Goal: Information Seeking & Learning: Learn about a topic

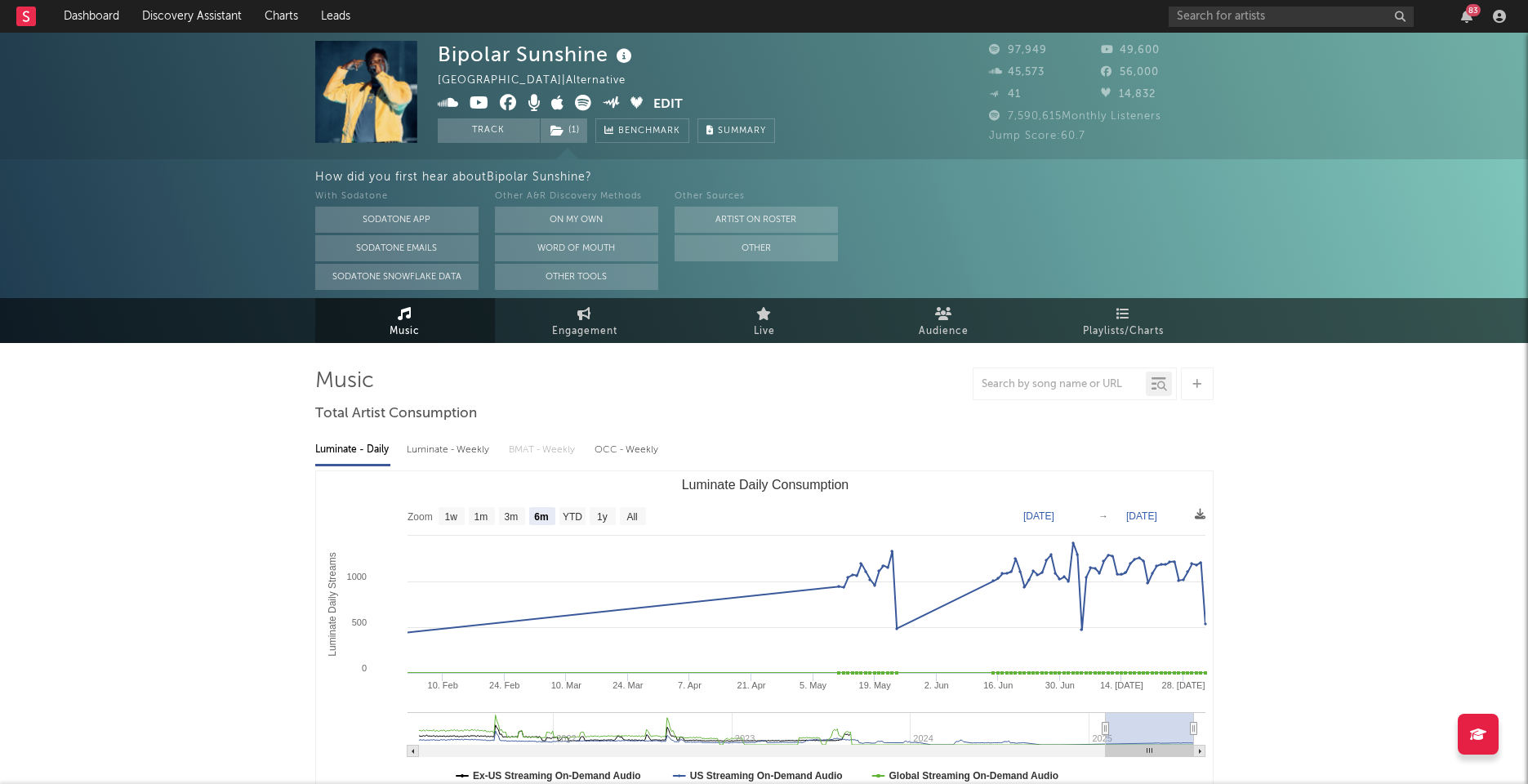
click at [114, 8] on link "Dashboard" at bounding box center [91, 16] width 78 height 32
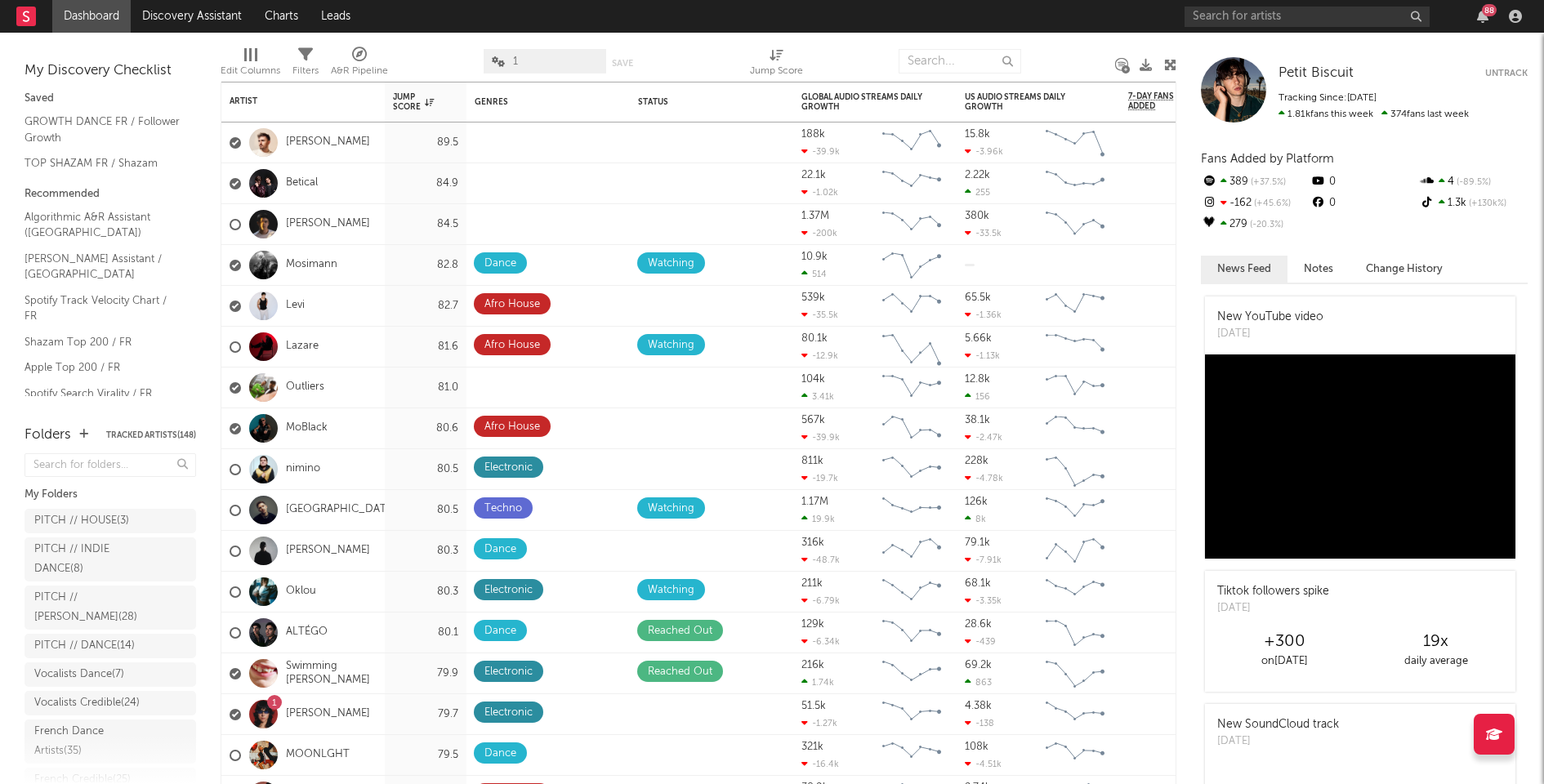
click at [1482, 8] on div "88" at bounding box center [1489, 11] width 15 height 12
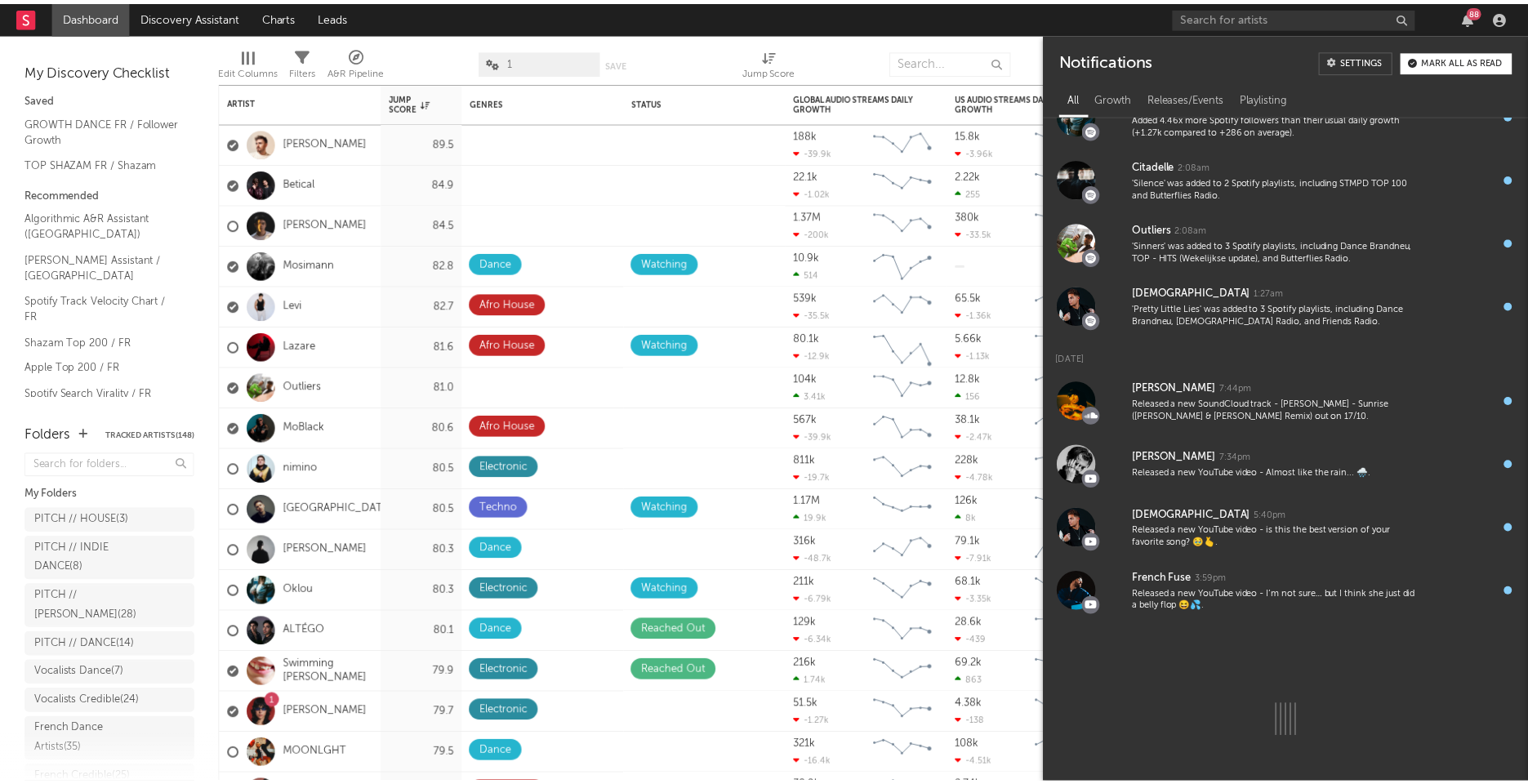
scroll to position [1756, 0]
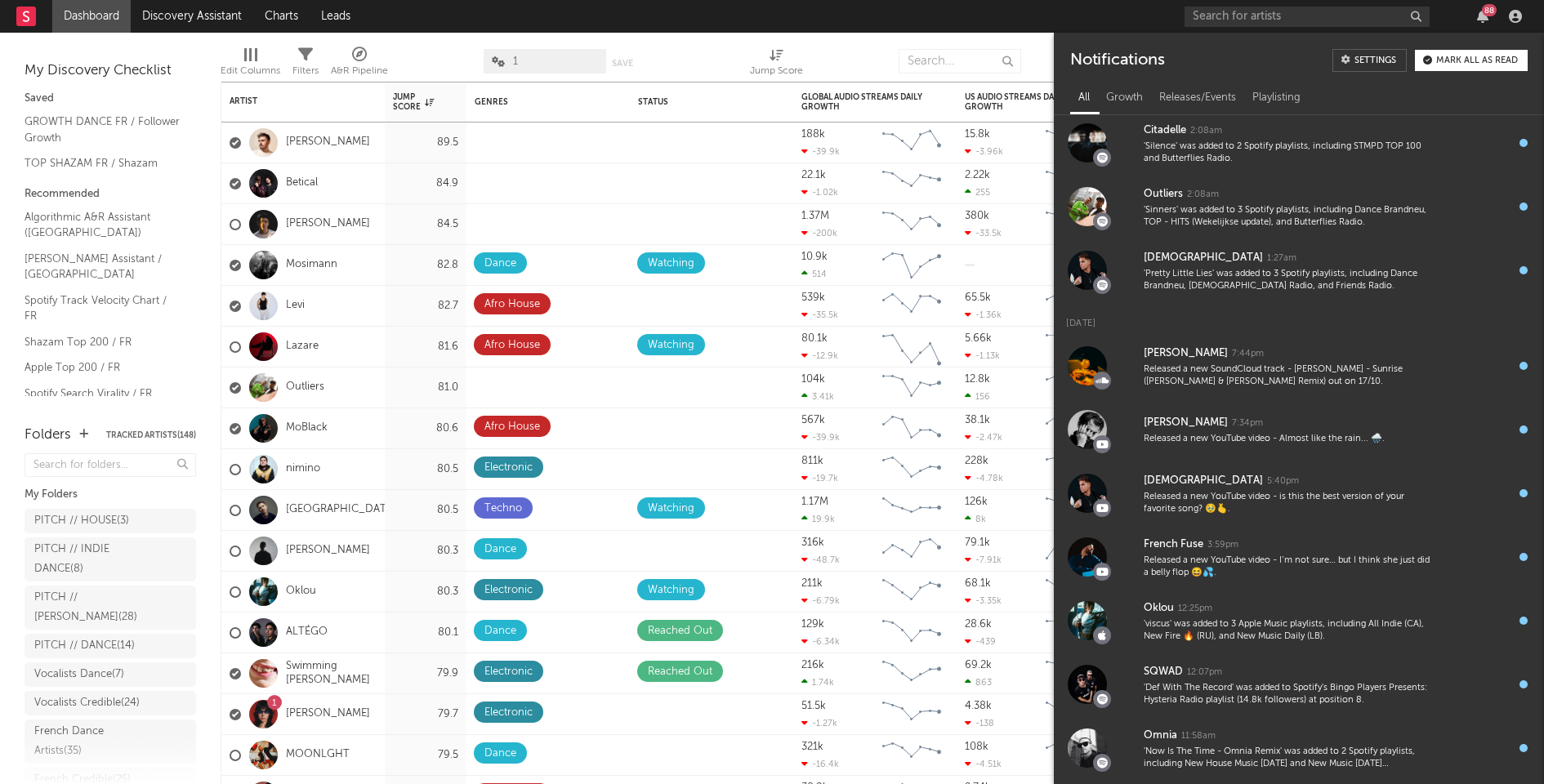
click at [1445, 61] on div "Mark all as read" at bounding box center [1476, 61] width 82 height 9
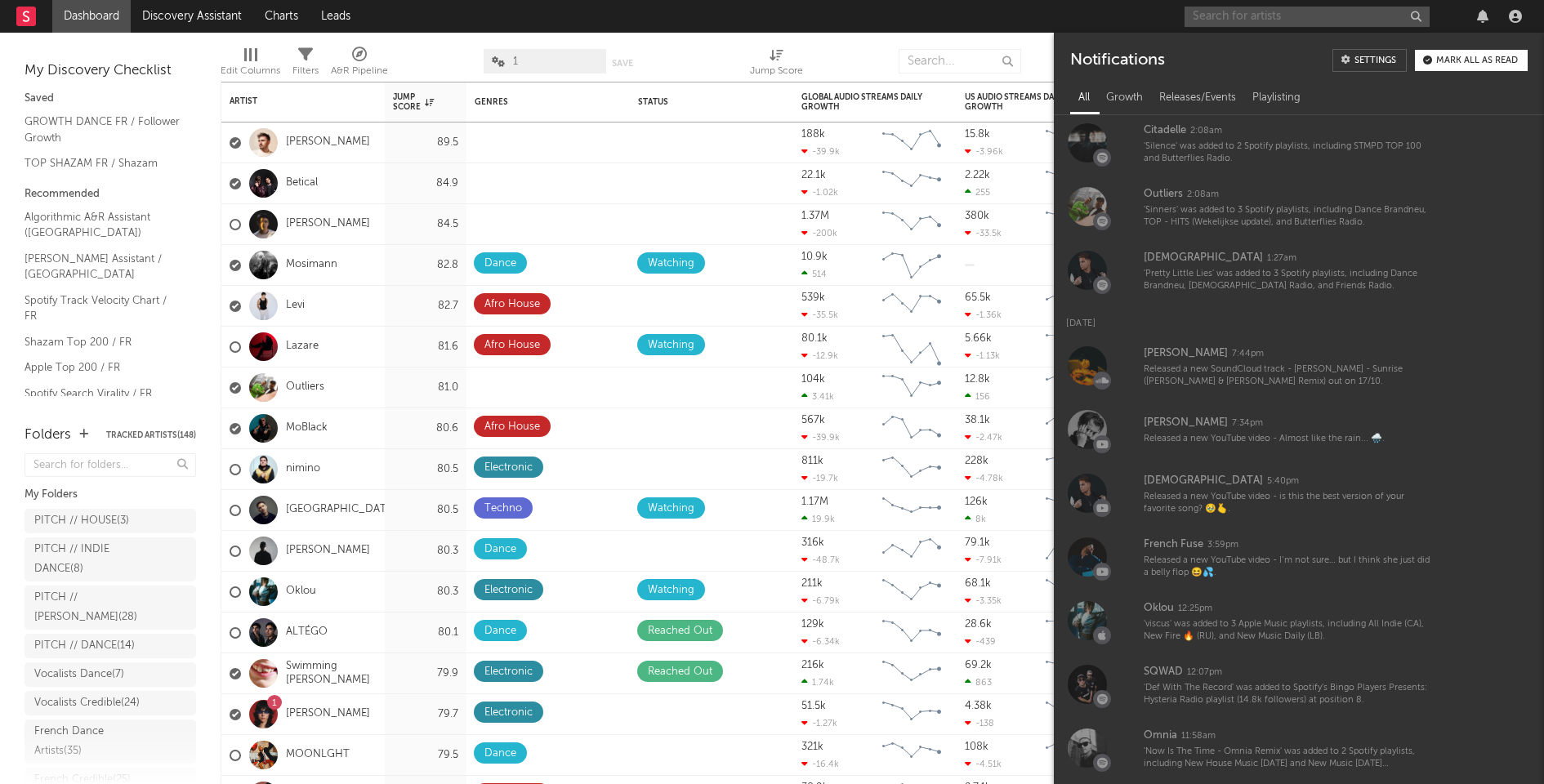
click at [1278, 10] on input "text" at bounding box center [1306, 16] width 245 height 20
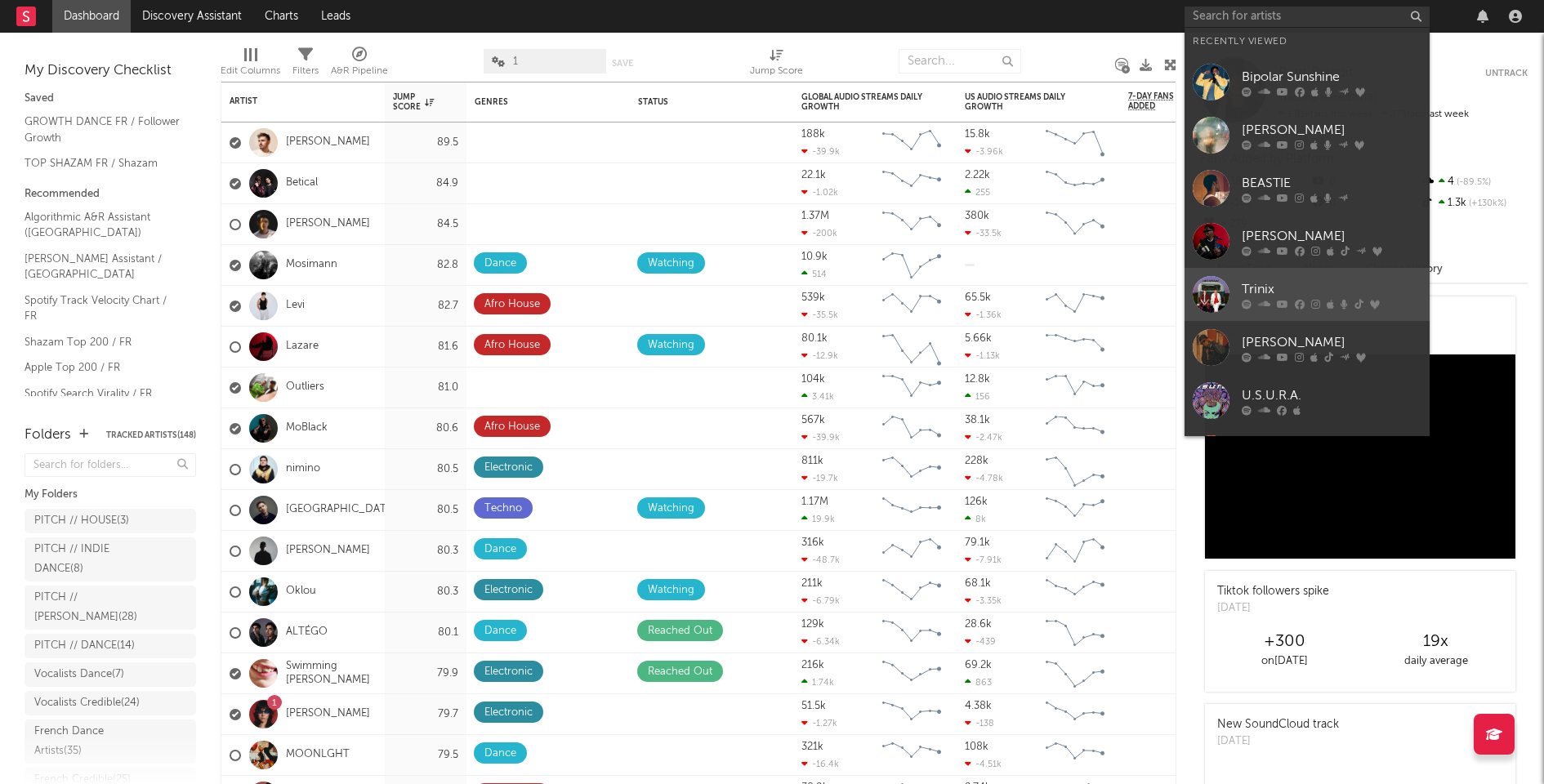
click at [1278, 307] on icon at bounding box center [1283, 303] width 11 height 10
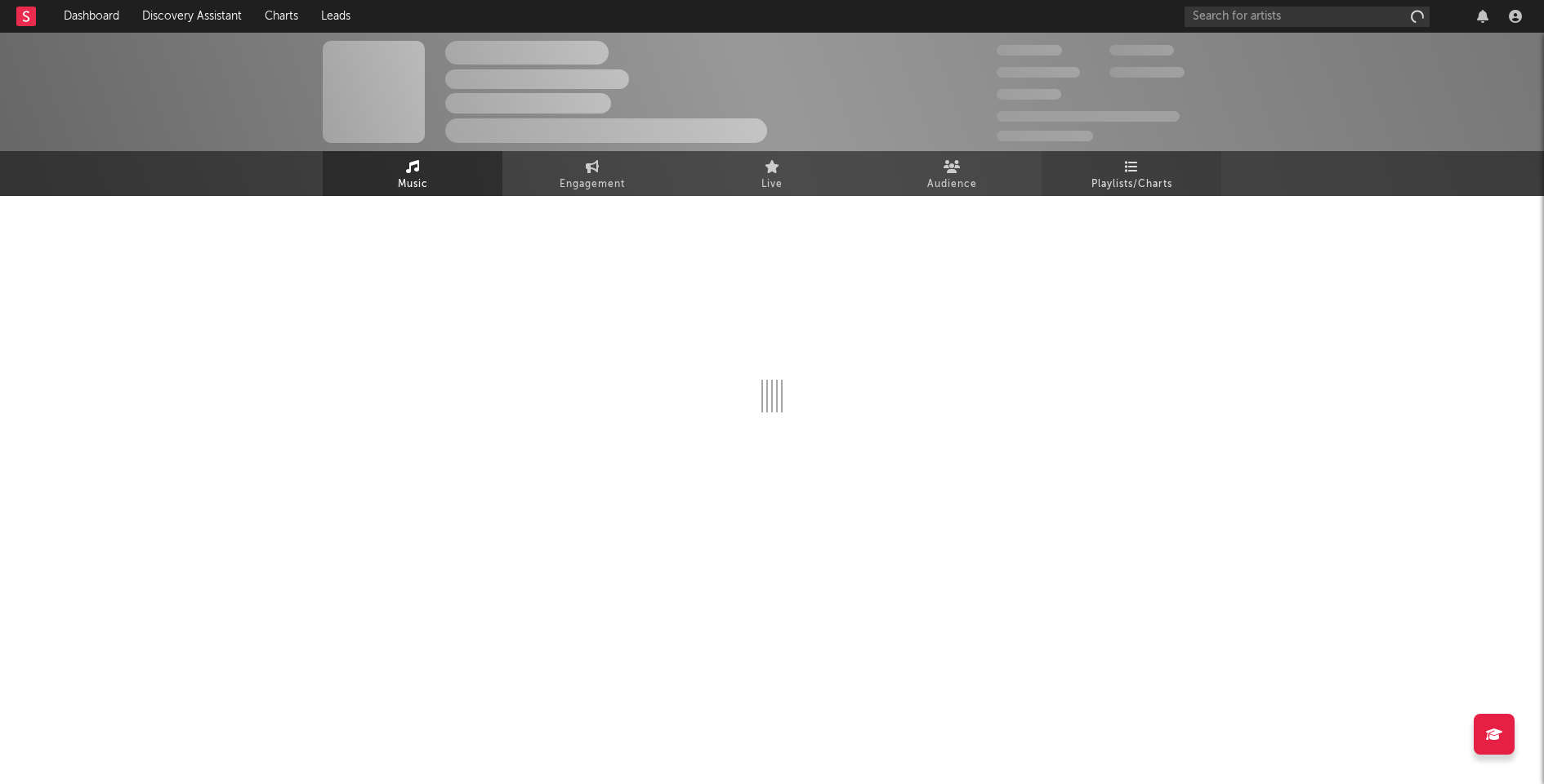
click at [1098, 187] on span "Playlists/Charts" at bounding box center [1132, 184] width 81 height 19
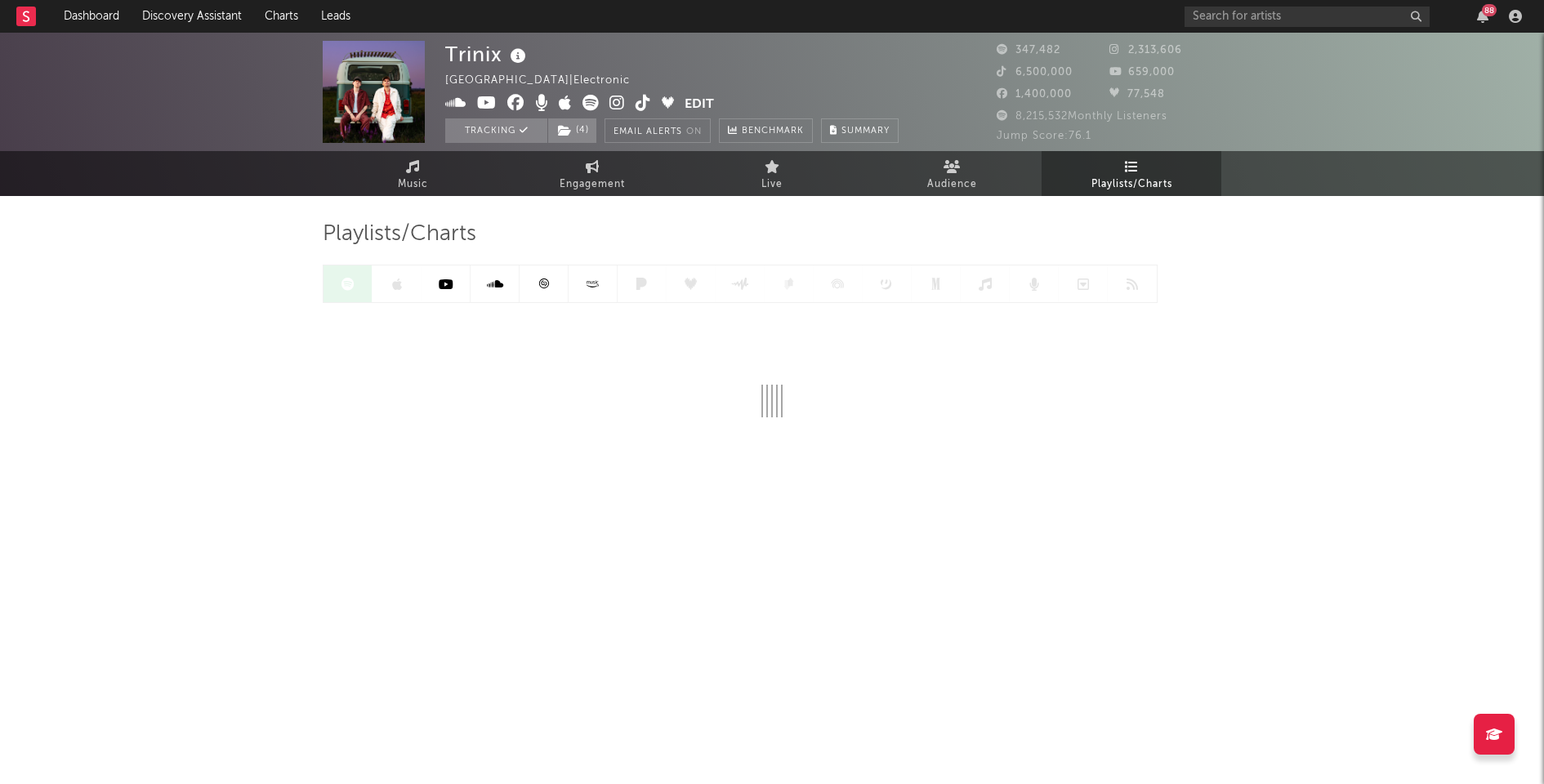
click at [540, 283] on icon at bounding box center [544, 283] width 10 height 10
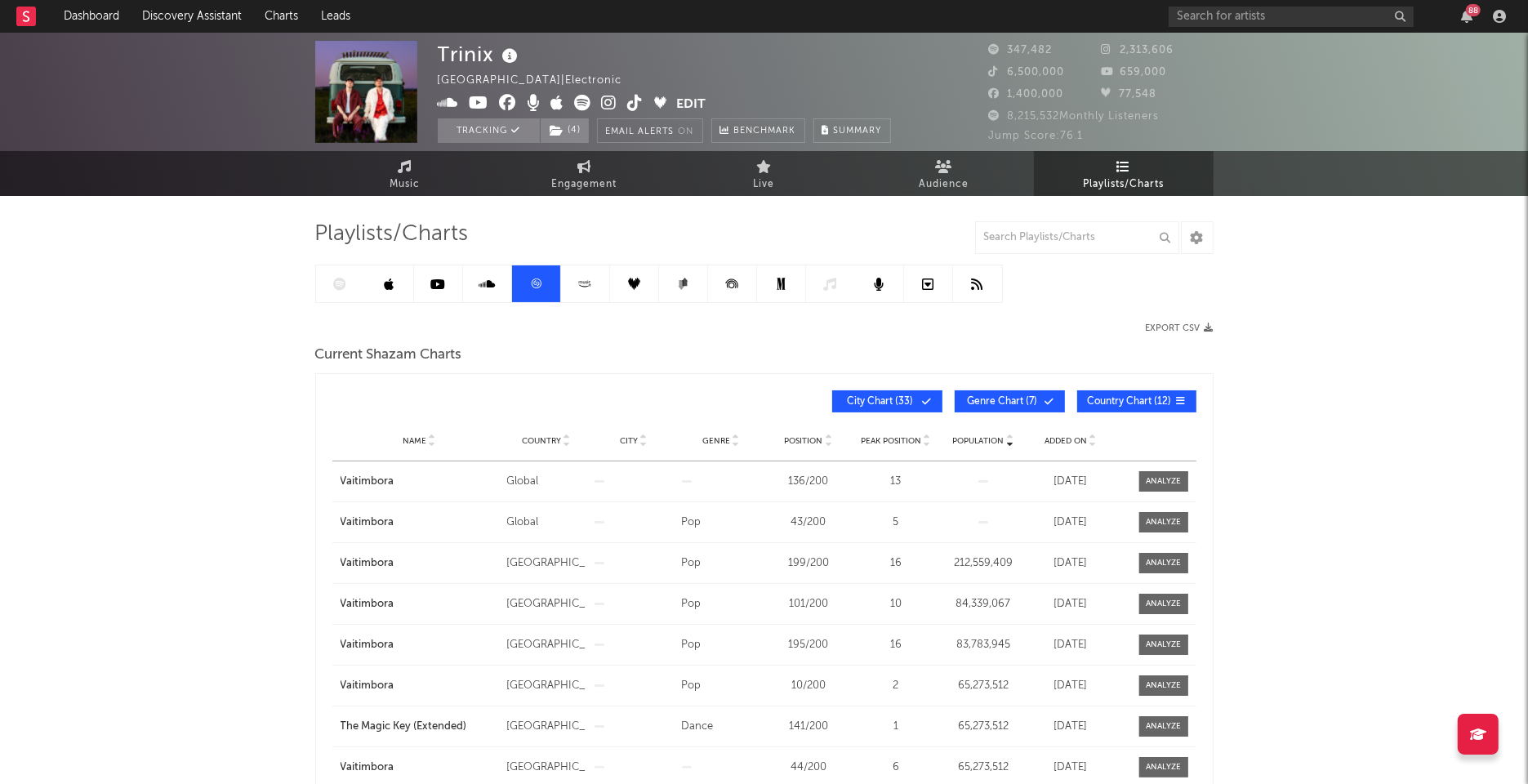
click at [1062, 436] on span "Added On" at bounding box center [1066, 440] width 42 height 10
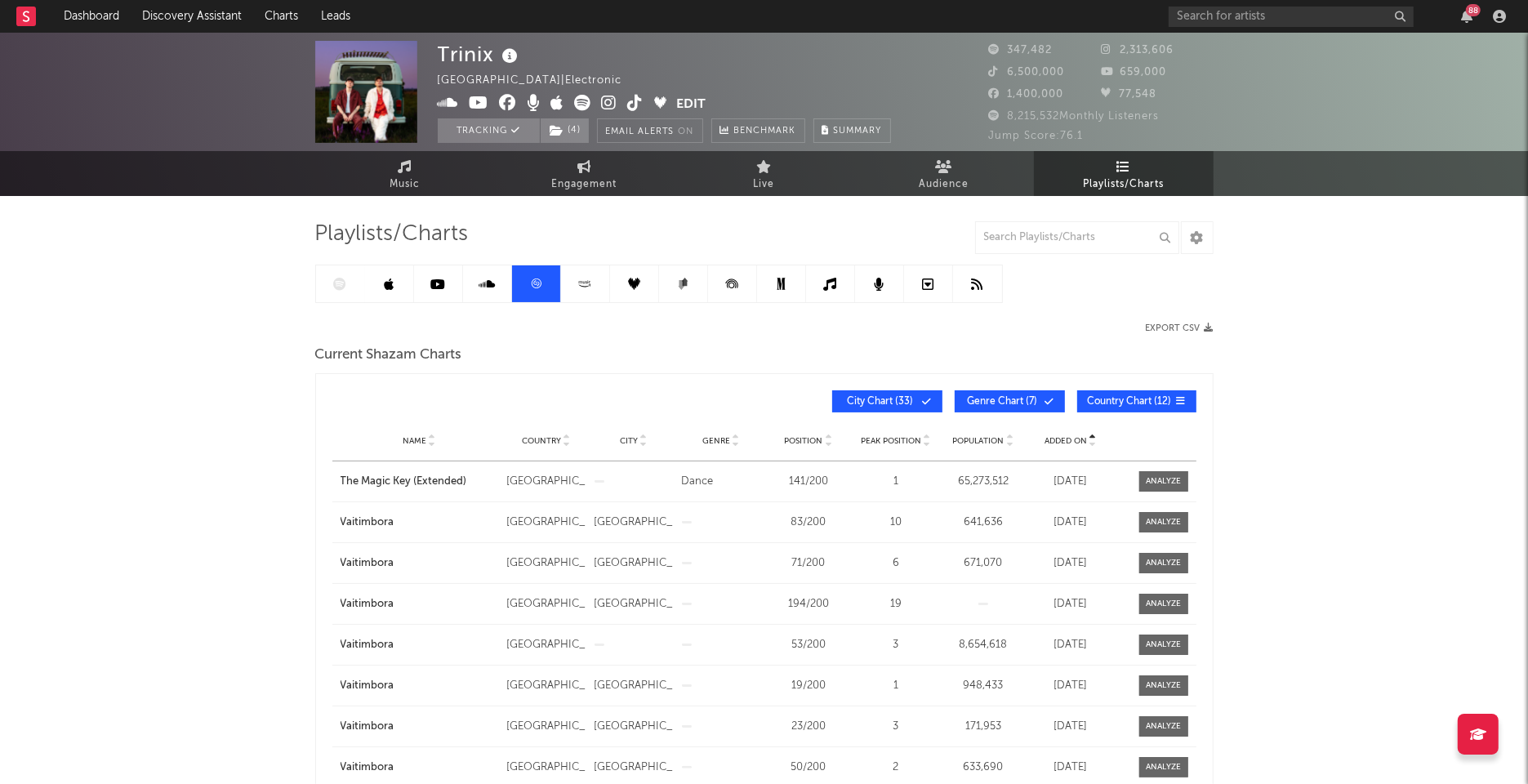
click at [1062, 436] on span "Added On" at bounding box center [1066, 440] width 42 height 10
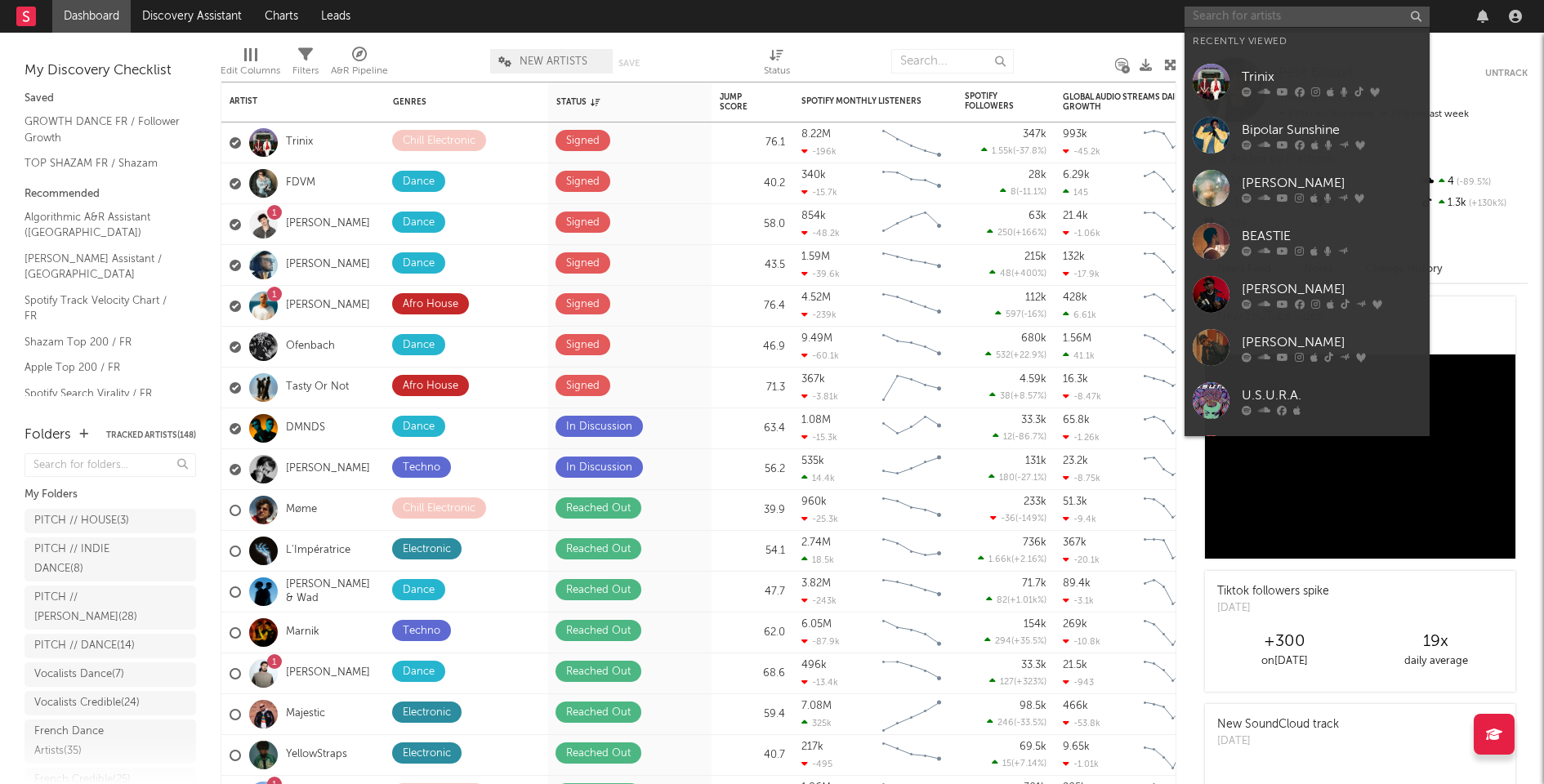
click at [1242, 20] on input "text" at bounding box center [1306, 16] width 245 height 20
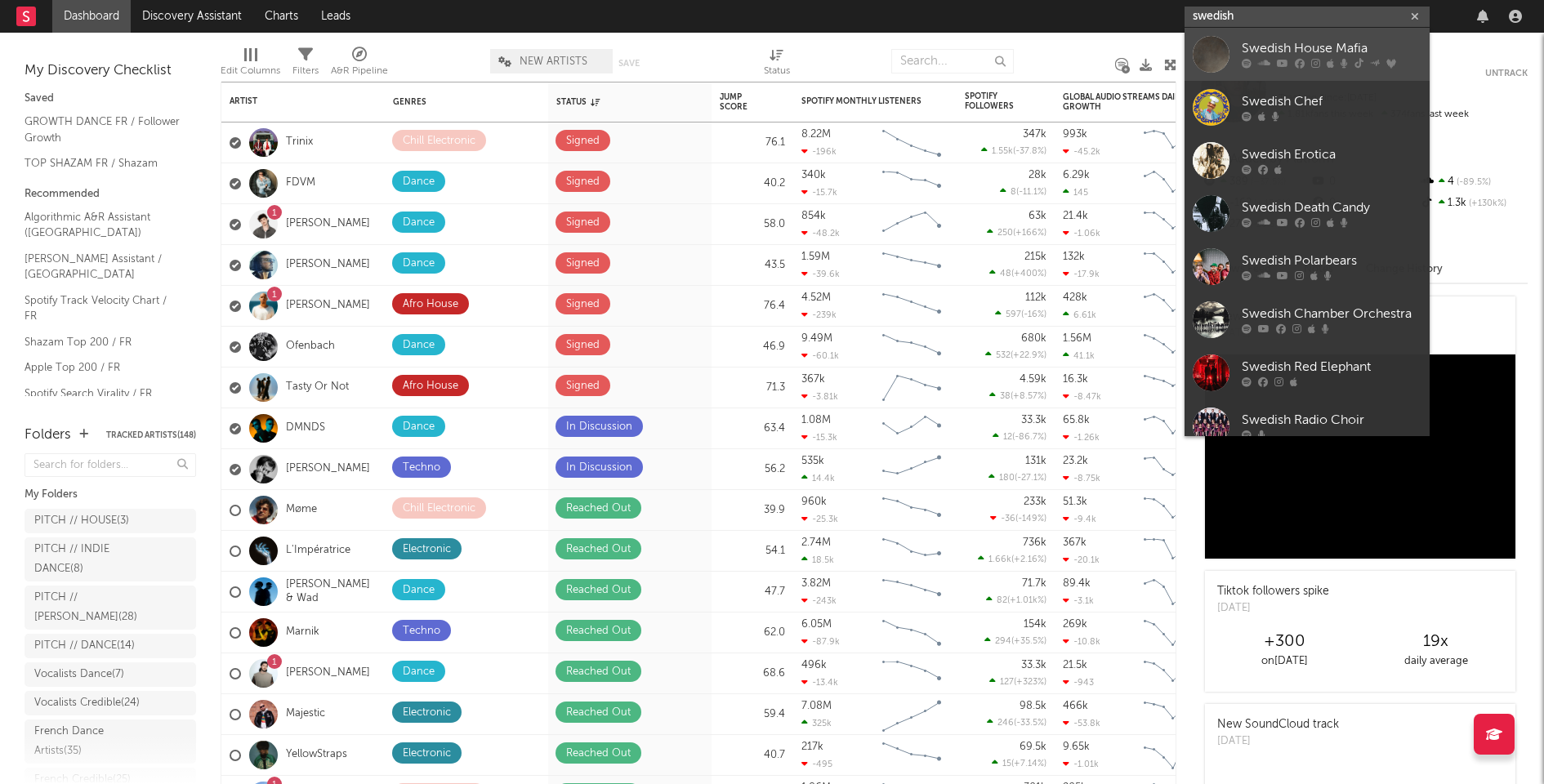
type input "swedish"
click at [1245, 45] on div "Swedish House Mafia" at bounding box center [1332, 49] width 180 height 19
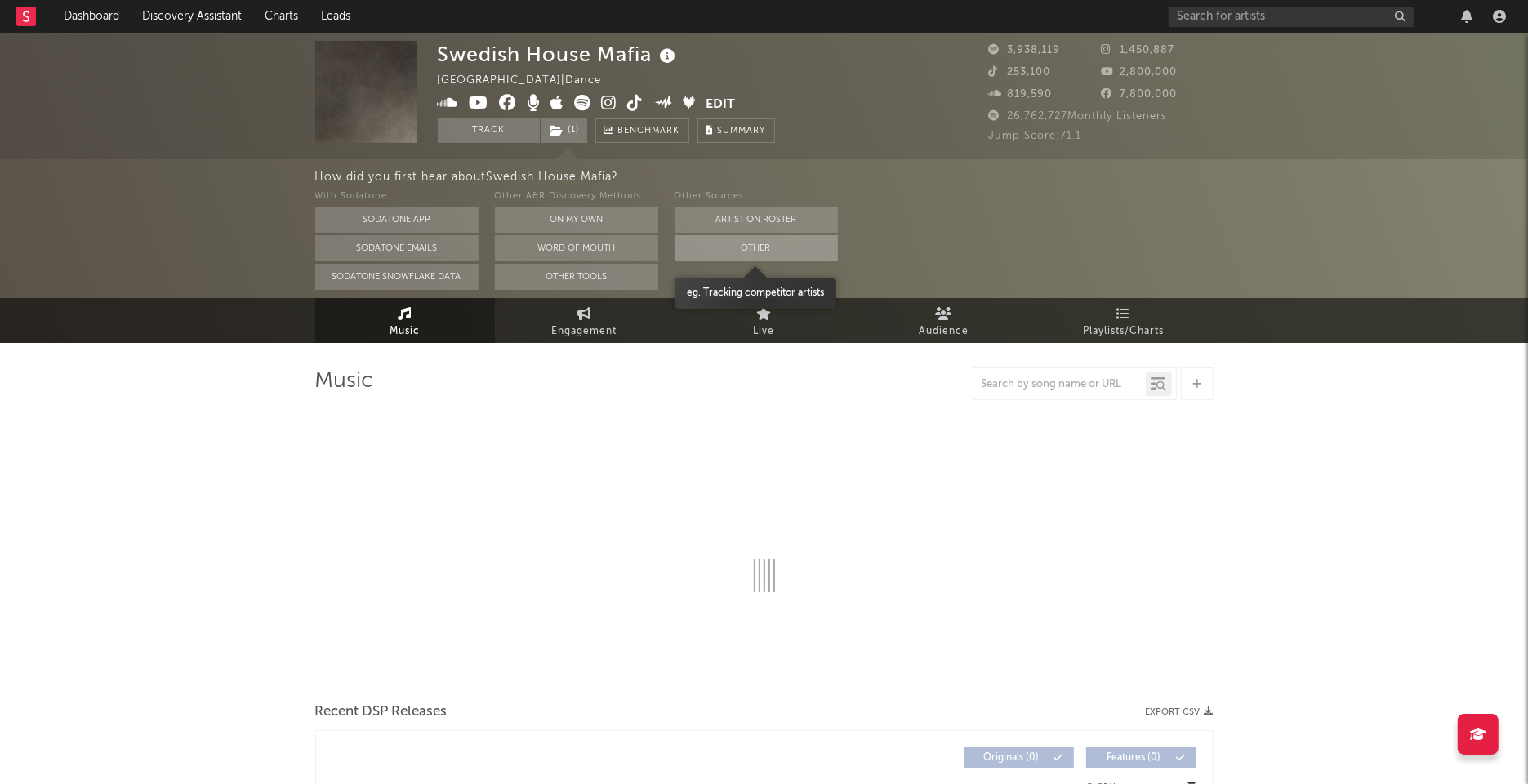
click at [805, 249] on button "Other" at bounding box center [756, 248] width 163 height 26
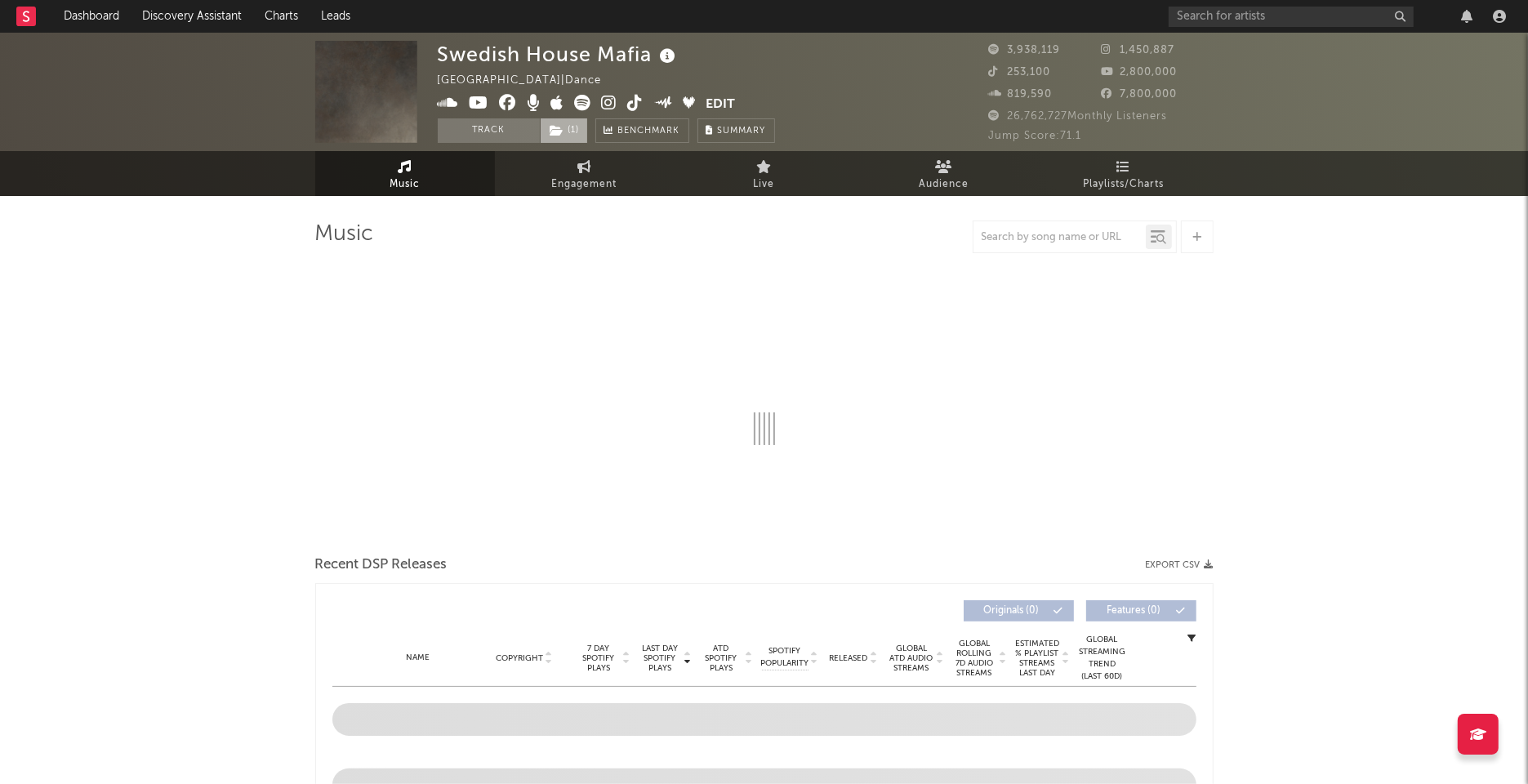
click at [575, 130] on span "( 1 )" at bounding box center [564, 131] width 48 height 25
select select "6m"
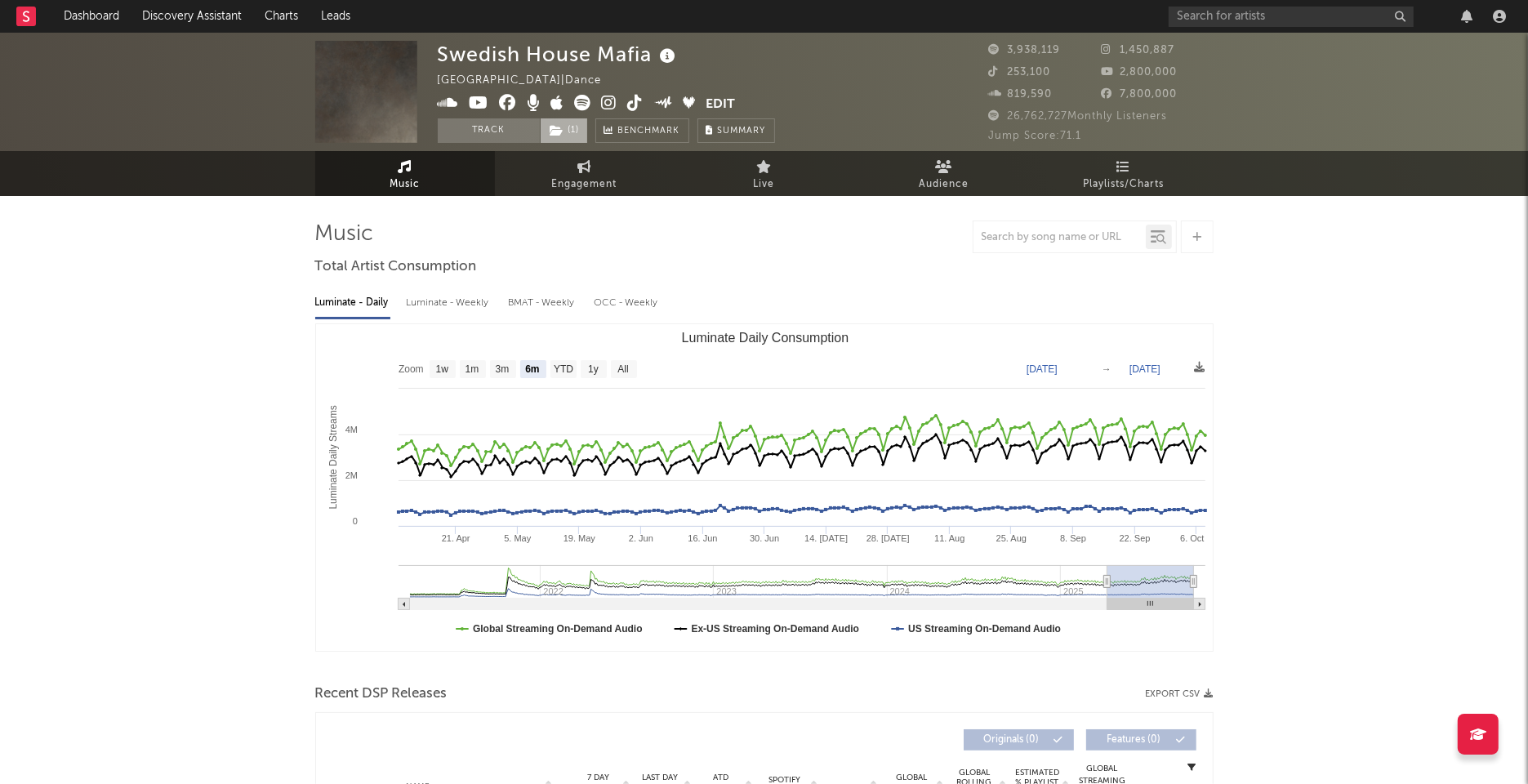
click at [575, 130] on span "( 1 )" at bounding box center [564, 131] width 48 height 25
click at [1111, 162] on link "Playlists/Charts" at bounding box center [1124, 173] width 180 height 45
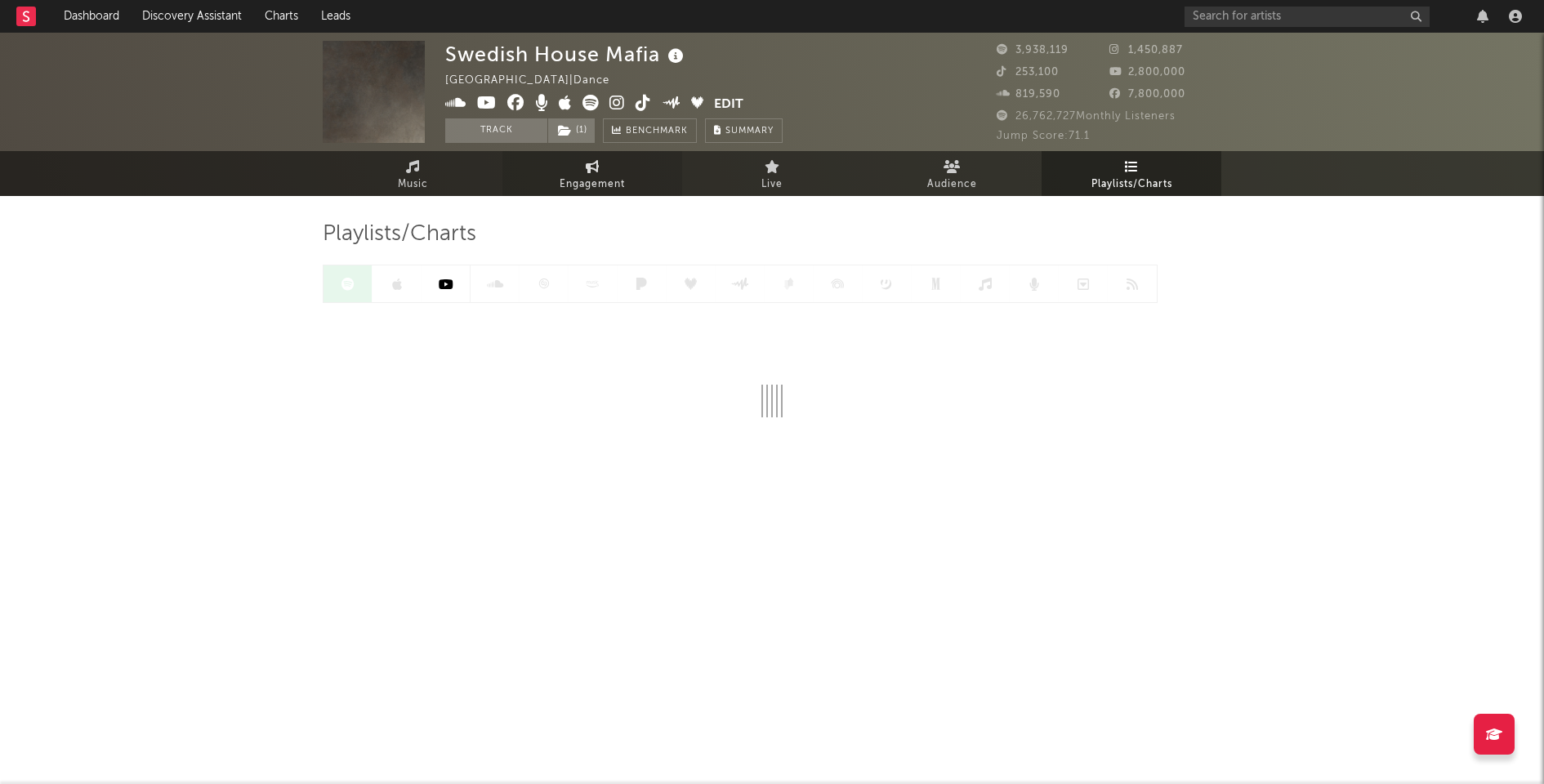
click at [607, 175] on span "Engagement" at bounding box center [592, 184] width 66 height 19
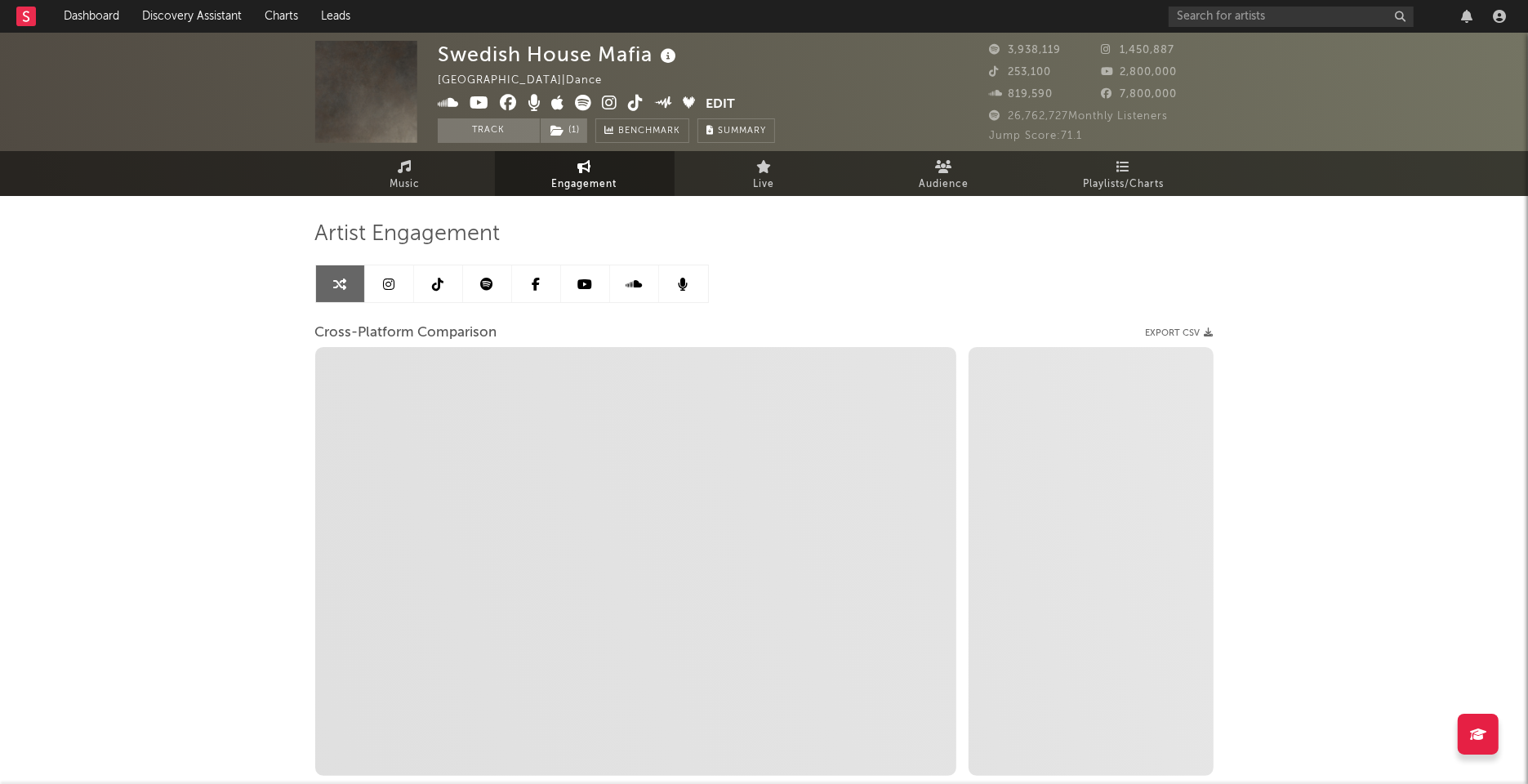
select select "1w"
click at [995, 182] on link "Audience" at bounding box center [944, 173] width 180 height 45
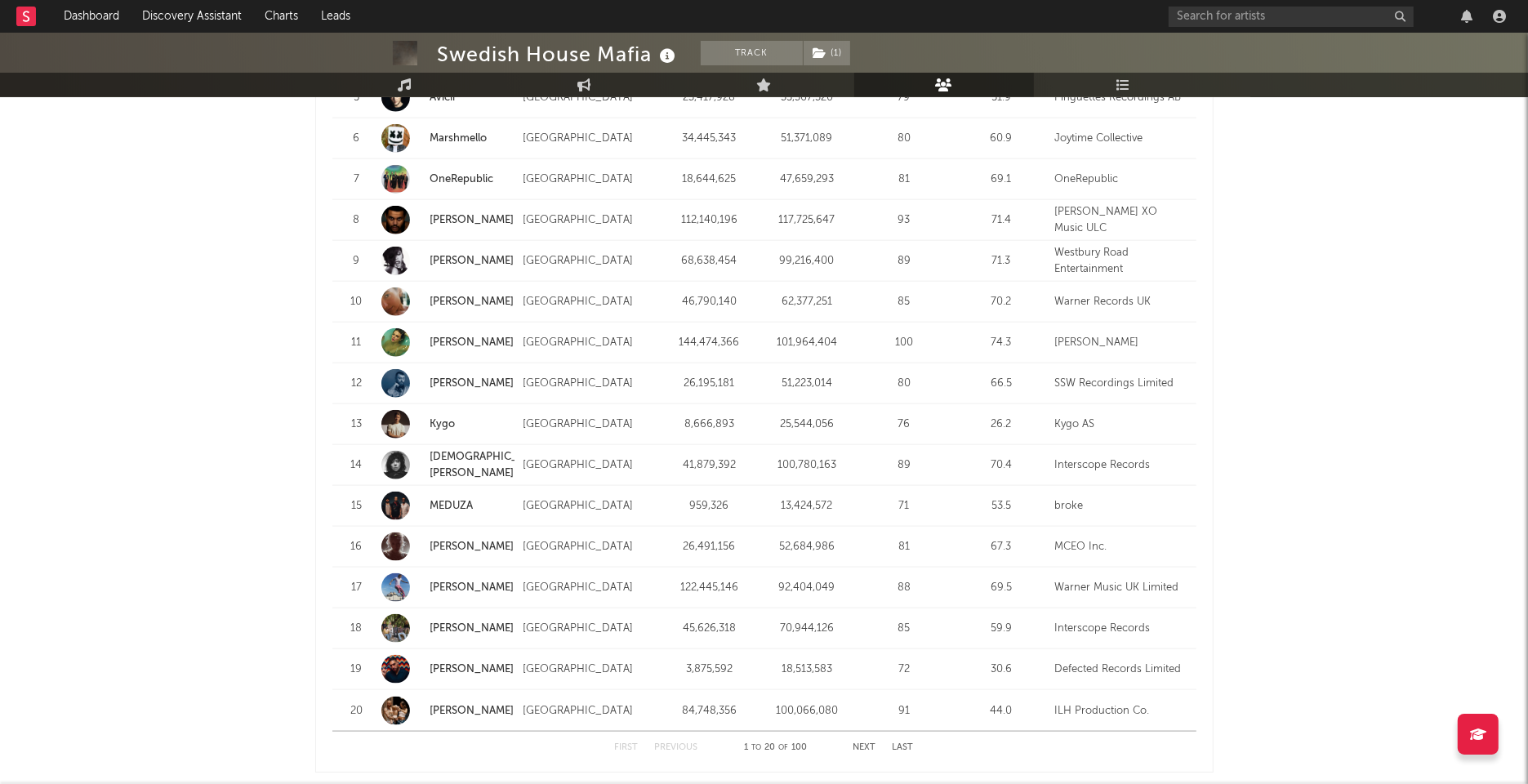
scroll to position [1844, 0]
